Goal: Task Accomplishment & Management: Manage account settings

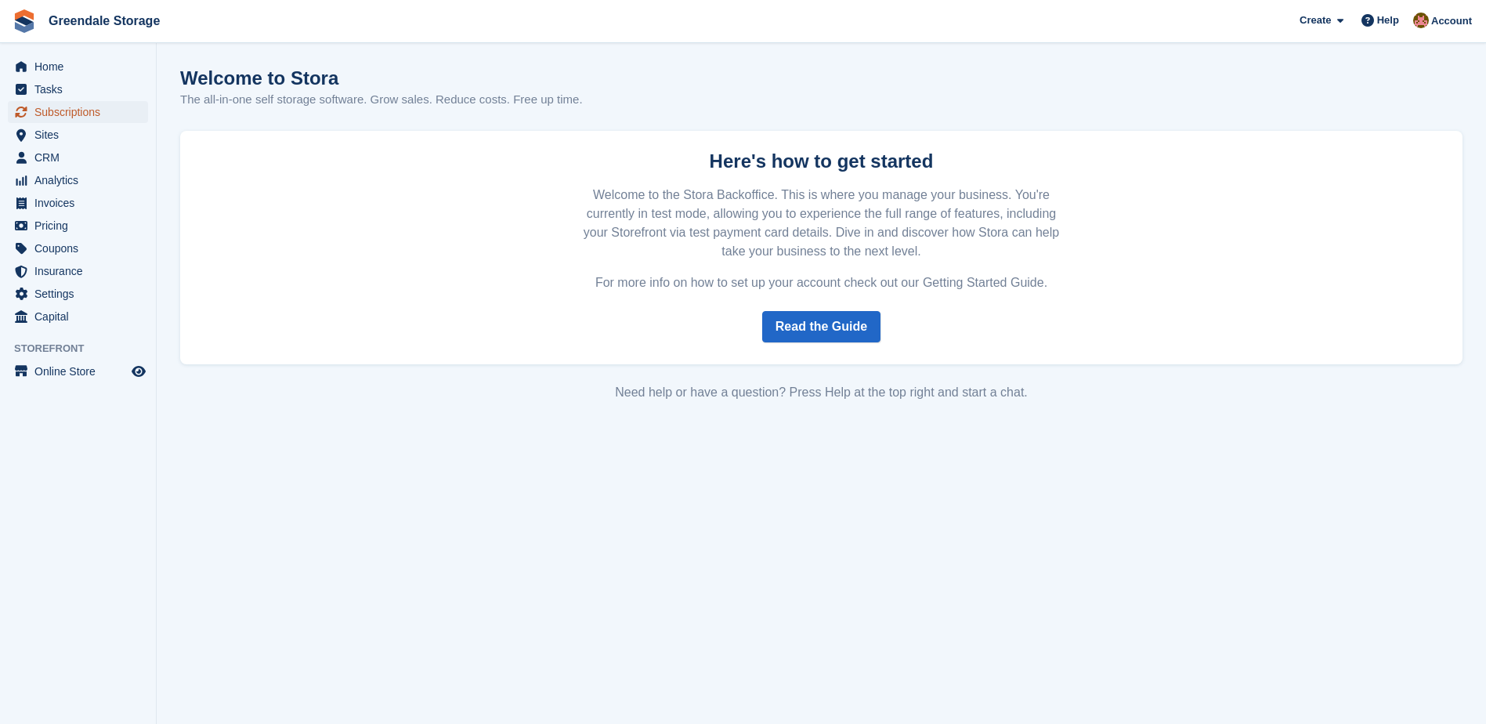
click at [42, 113] on span "Subscriptions" at bounding box center [81, 112] width 94 height 22
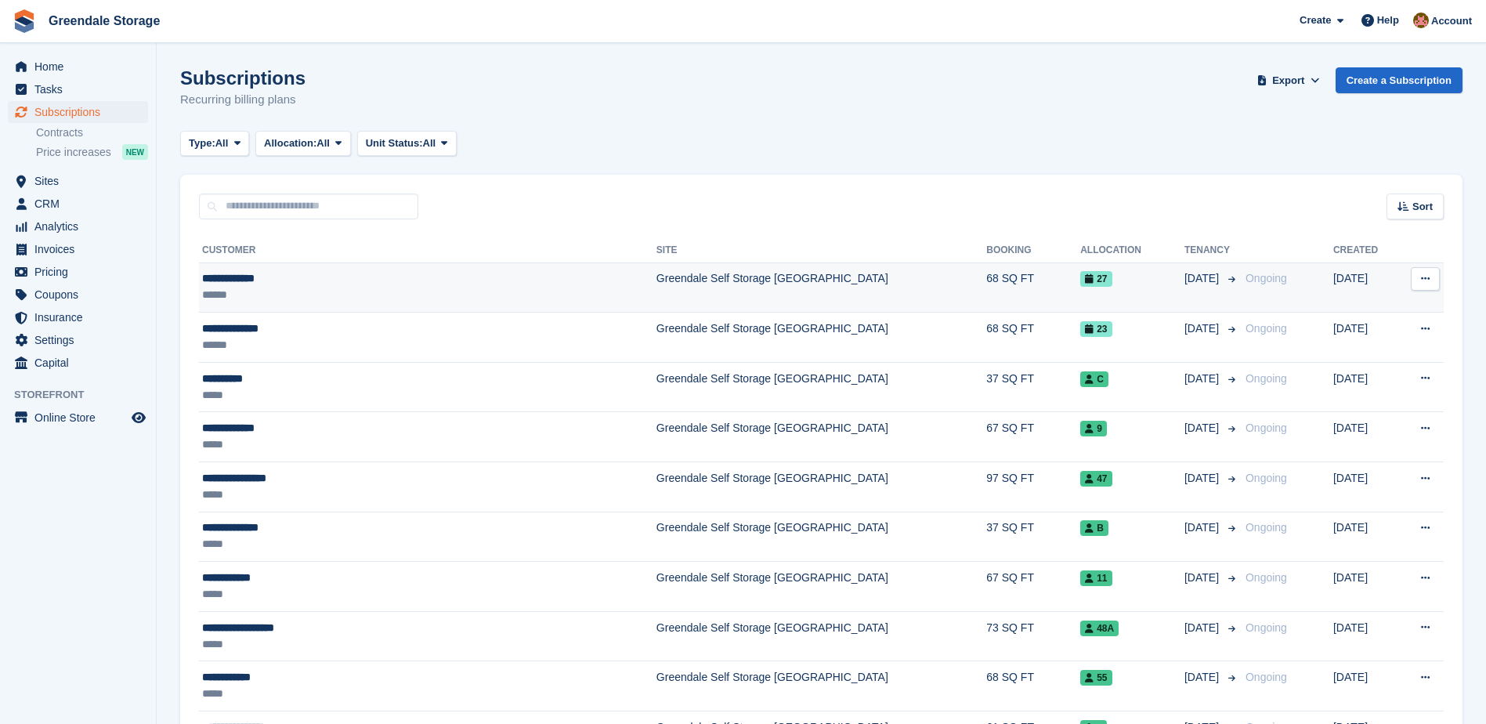
click at [330, 303] on div "******" at bounding box center [361, 295] width 318 height 16
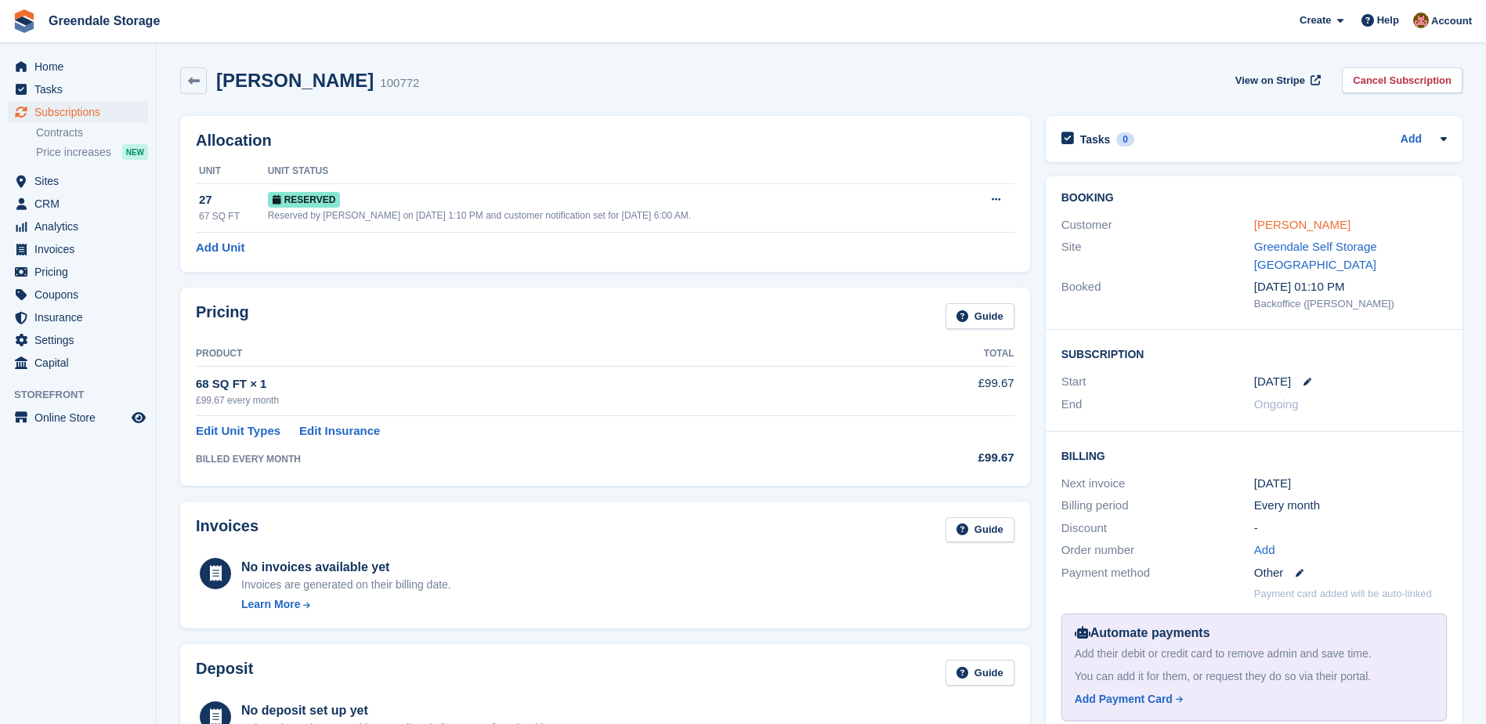
click at [1293, 225] on link "[PERSON_NAME]" at bounding box center [1303, 224] width 96 height 13
